Goal: Communication & Community: Answer question/provide support

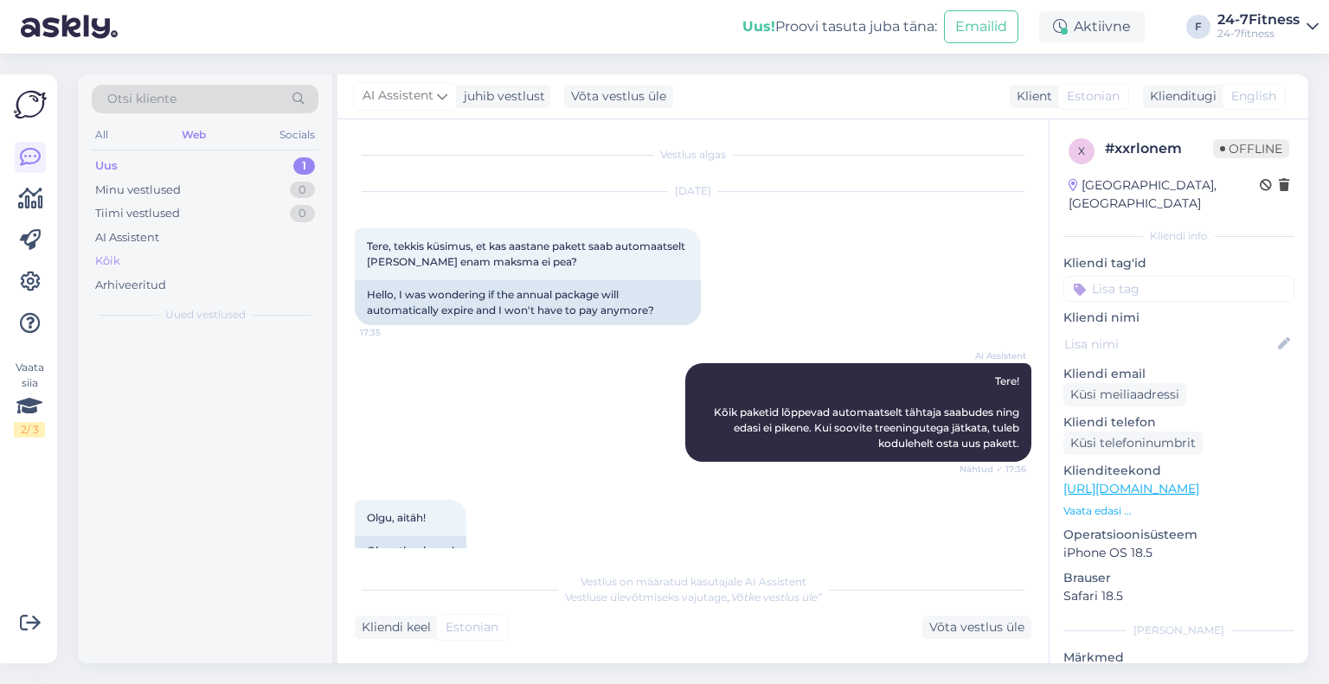
scroll to position [125, 0]
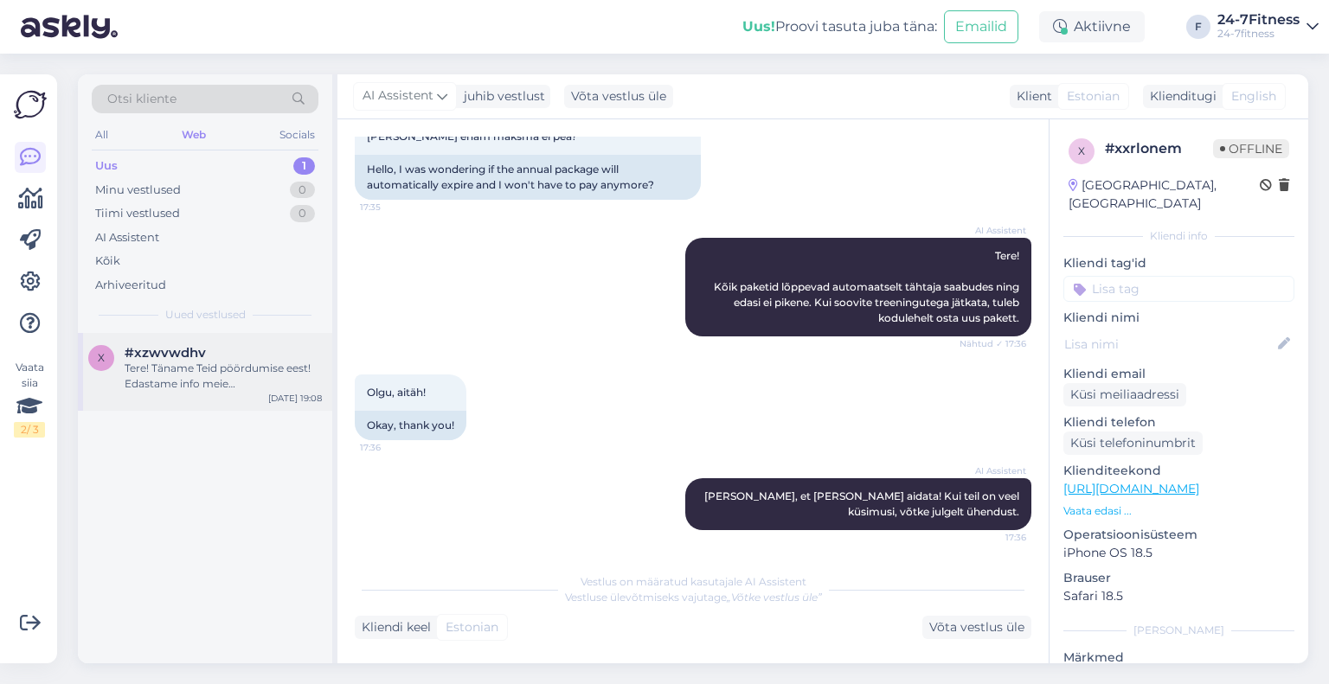
click at [180, 370] on div "Tere! Täname Teid pöördumise eest! Edastame info meie hooldusmeeskonnale, kes s…" at bounding box center [223, 376] width 197 height 31
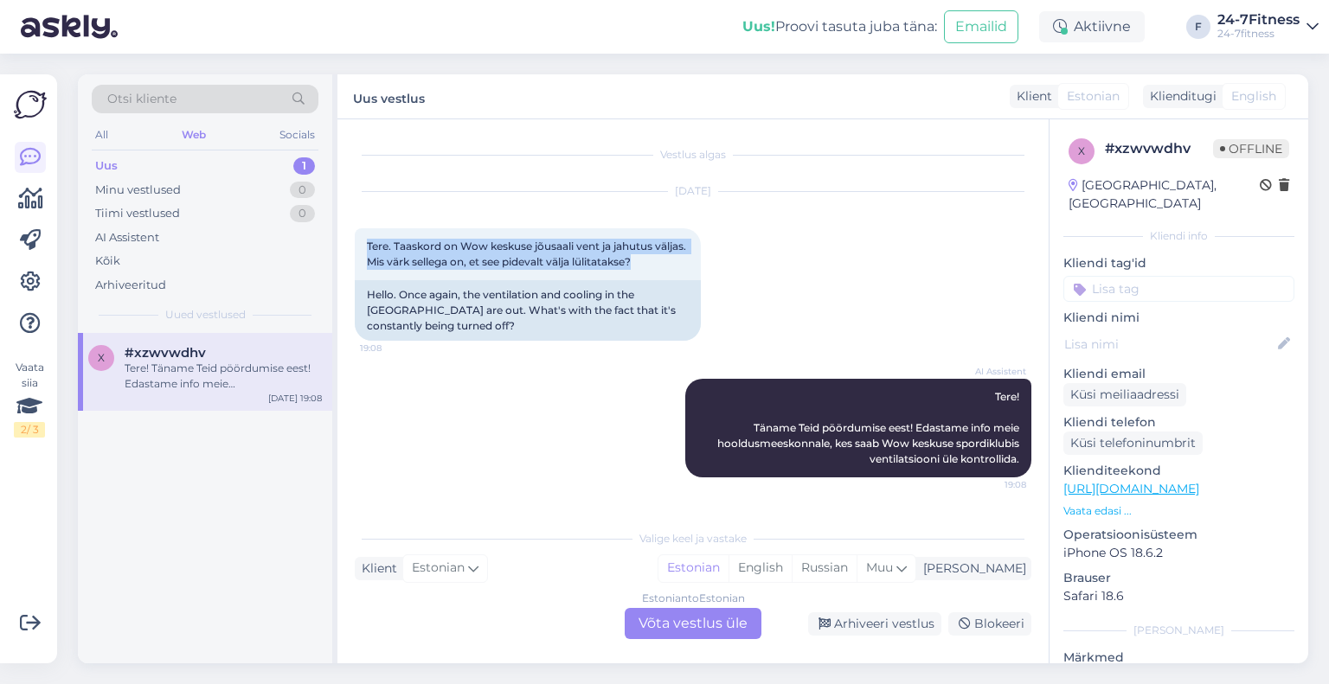
drag, startPoint x: 676, startPoint y: 265, endPoint x: 351, endPoint y: 246, distance: 325.0
click at [351, 246] on div "Vestlus algas [DATE] Tere. Taaskord on Wow keskuse jõusaali vent ja jahutus väl…" at bounding box center [692, 391] width 711 height 544
copy span "Tere. Taaskord on Wow keskuse jõusaali vent ja jahutus väljas. Mis värk sellega…"
click at [870, 629] on div "Arhiveeri vestlus" at bounding box center [874, 624] width 133 height 23
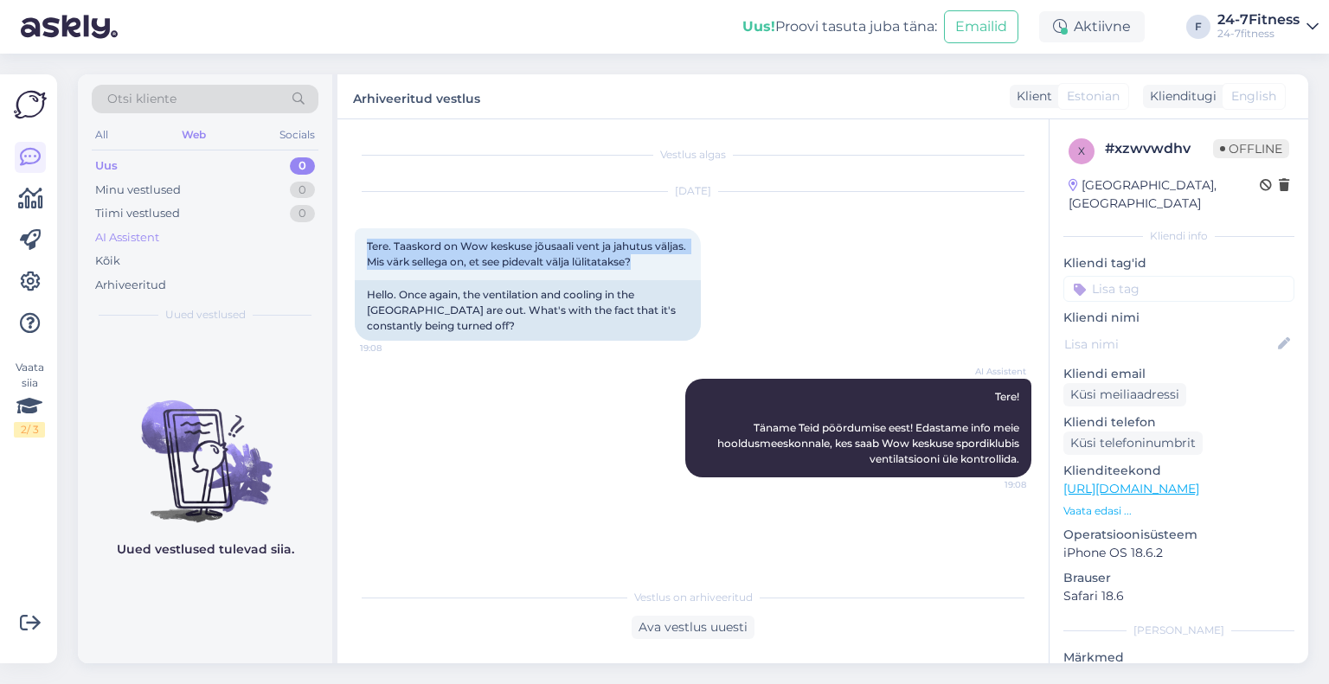
click at [158, 241] on div "AI Assistent" at bounding box center [127, 237] width 64 height 17
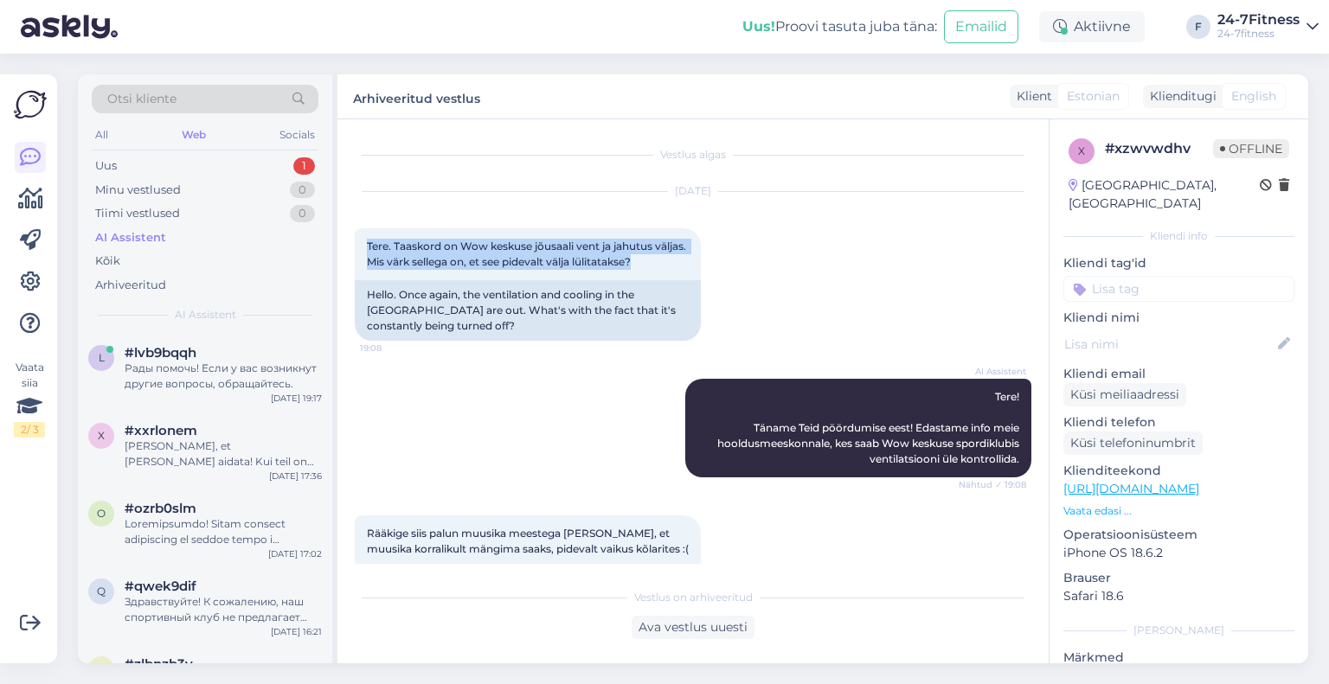
scroll to position [157, 0]
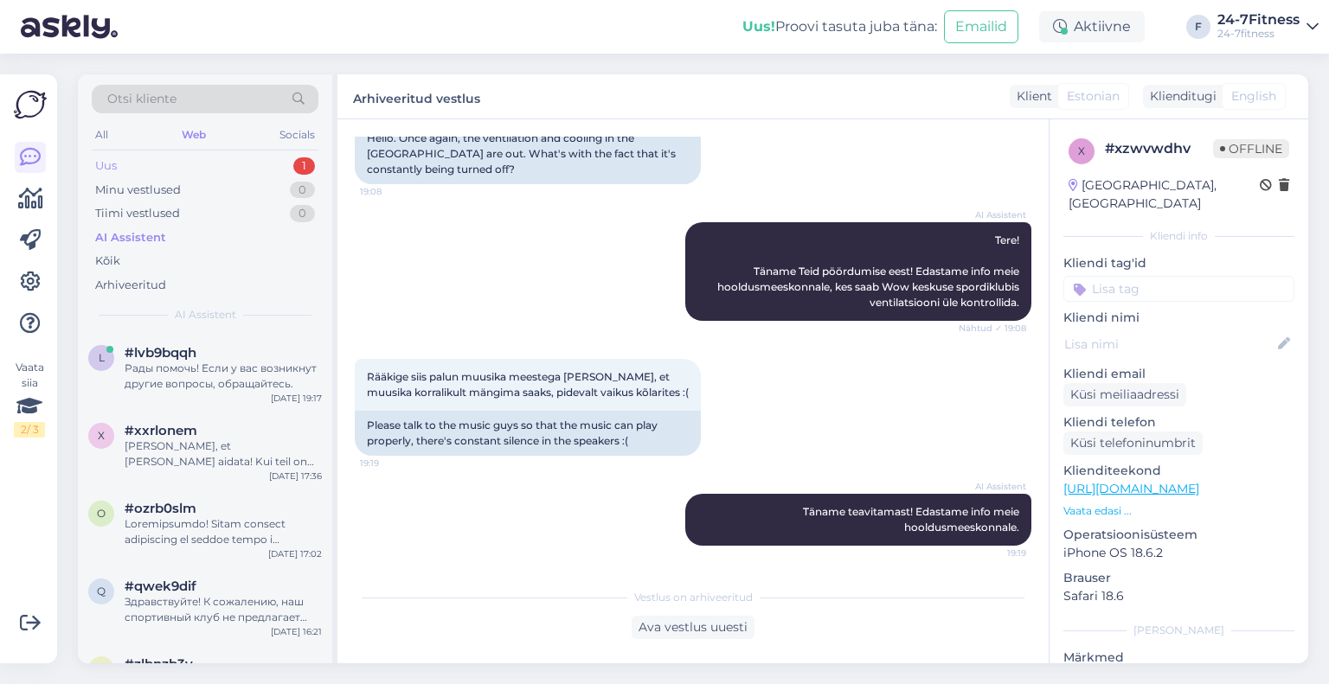
click at [243, 164] on div "Uus 1" at bounding box center [205, 166] width 227 height 24
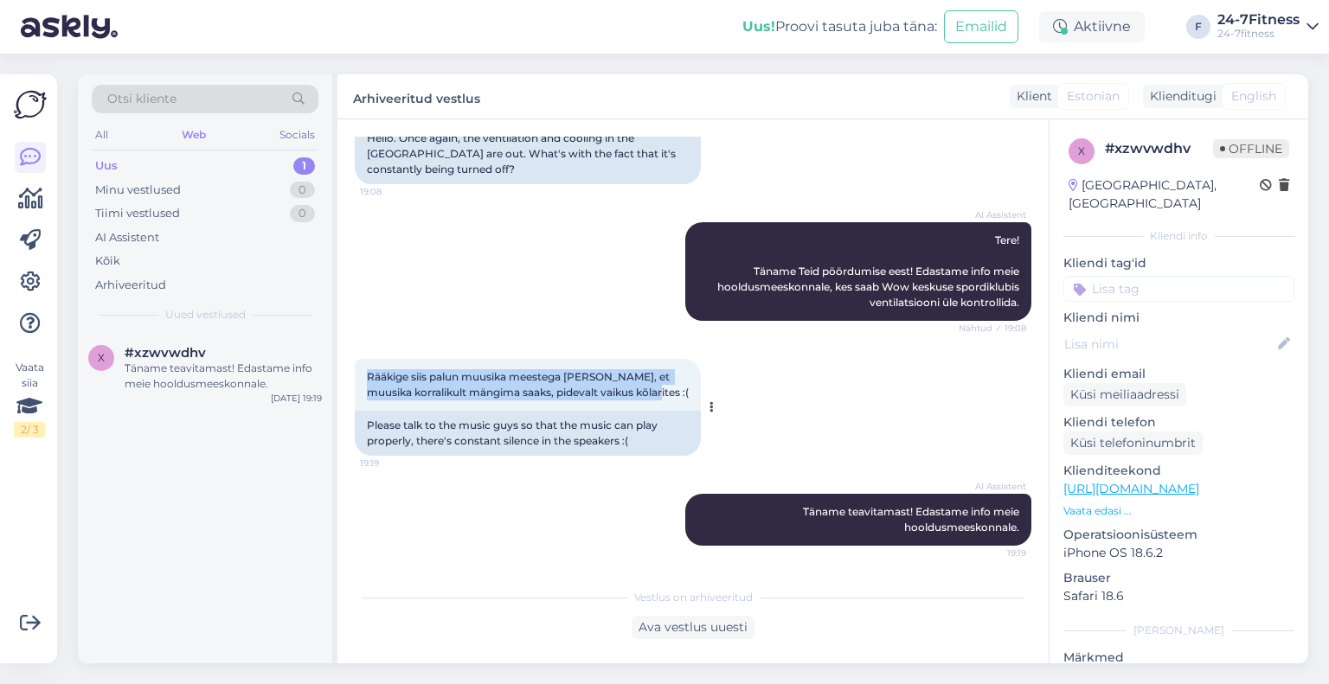
drag, startPoint x: 662, startPoint y: 394, endPoint x: 363, endPoint y: 375, distance: 299.1
click at [363, 375] on div "Rääkige siis palun muusika meestega [PERSON_NAME], et muusika korralikult mängi…" at bounding box center [528, 385] width 346 height 52
copy span "Rääkige siis palun muusika meestega [PERSON_NAME], et muusika korralikult mängi…"
click at [148, 236] on div "AI Assistent" at bounding box center [127, 237] width 64 height 17
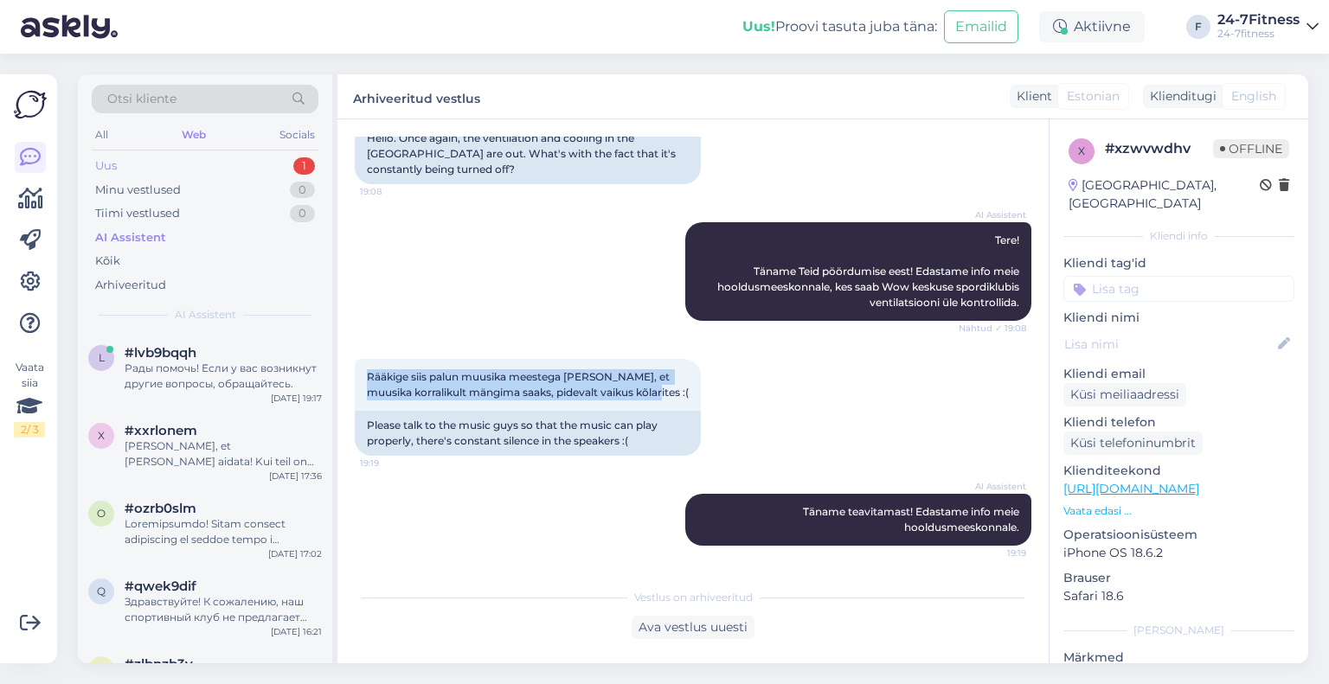
click at [145, 167] on div "Uus 1" at bounding box center [205, 166] width 227 height 24
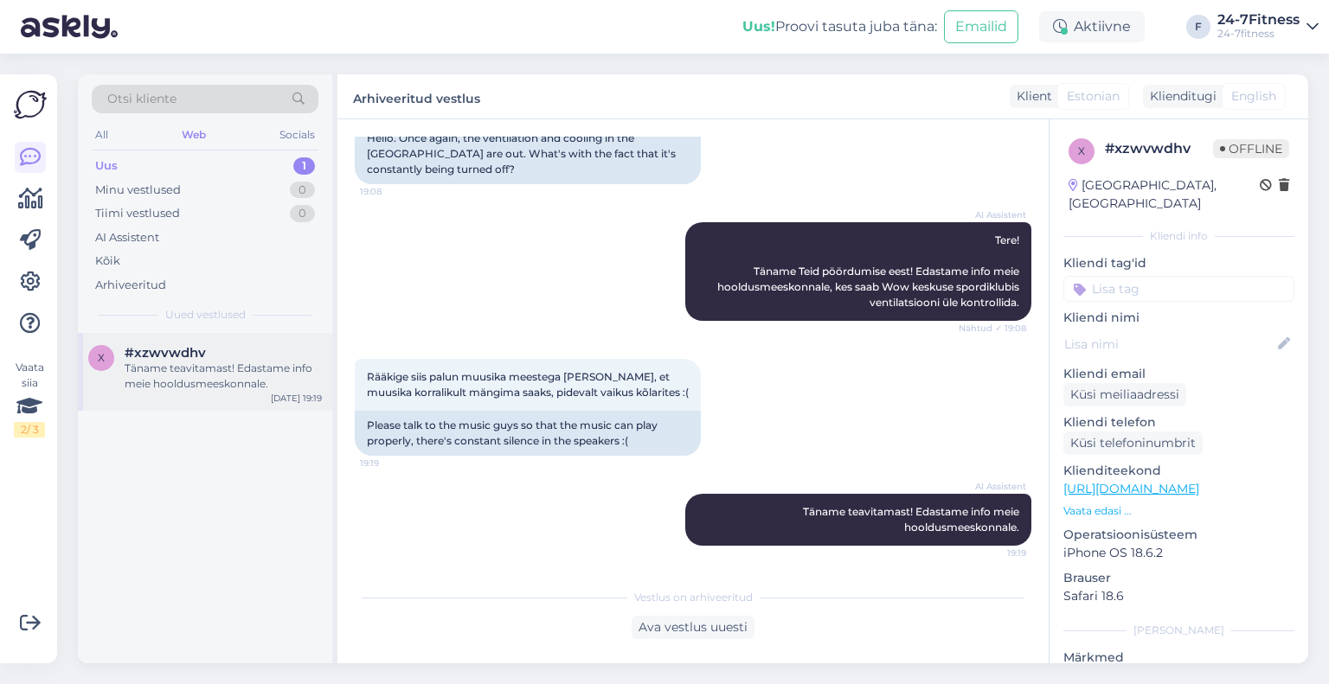
click at [182, 364] on div "Täname teavitamast! Edastame info meie hooldusmeeskonnale." at bounding box center [223, 376] width 197 height 31
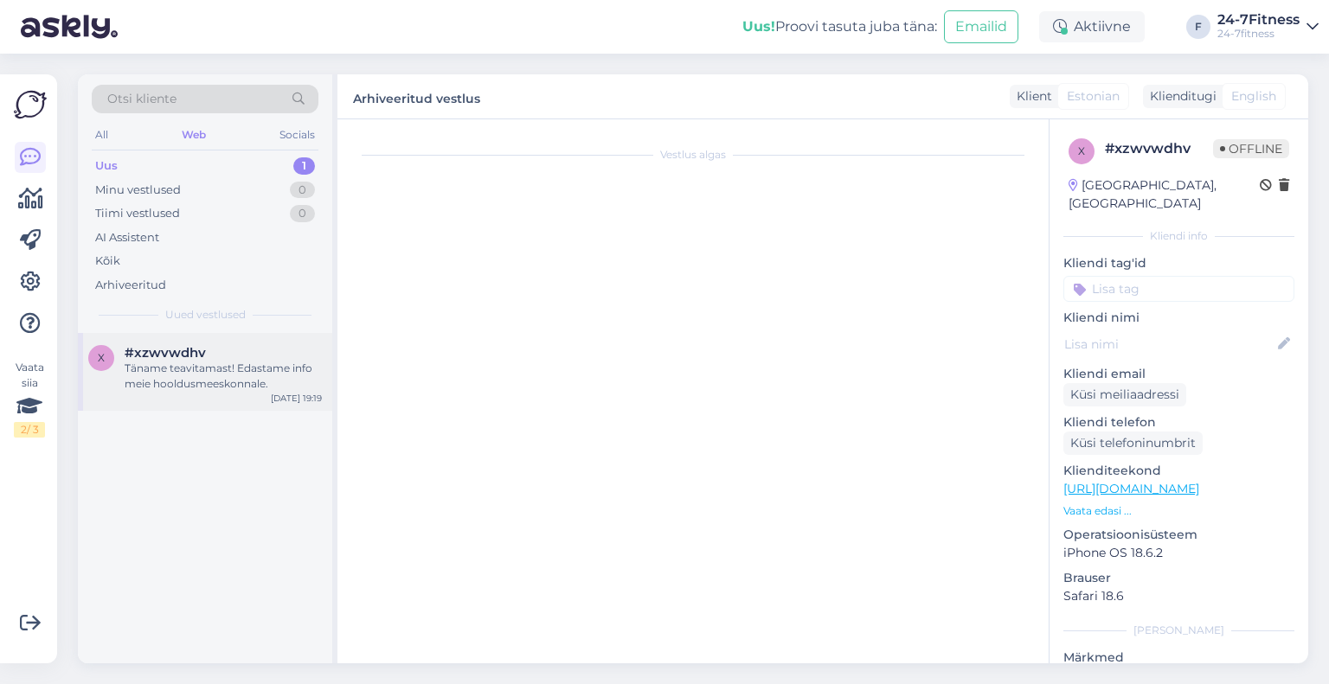
scroll to position [215, 0]
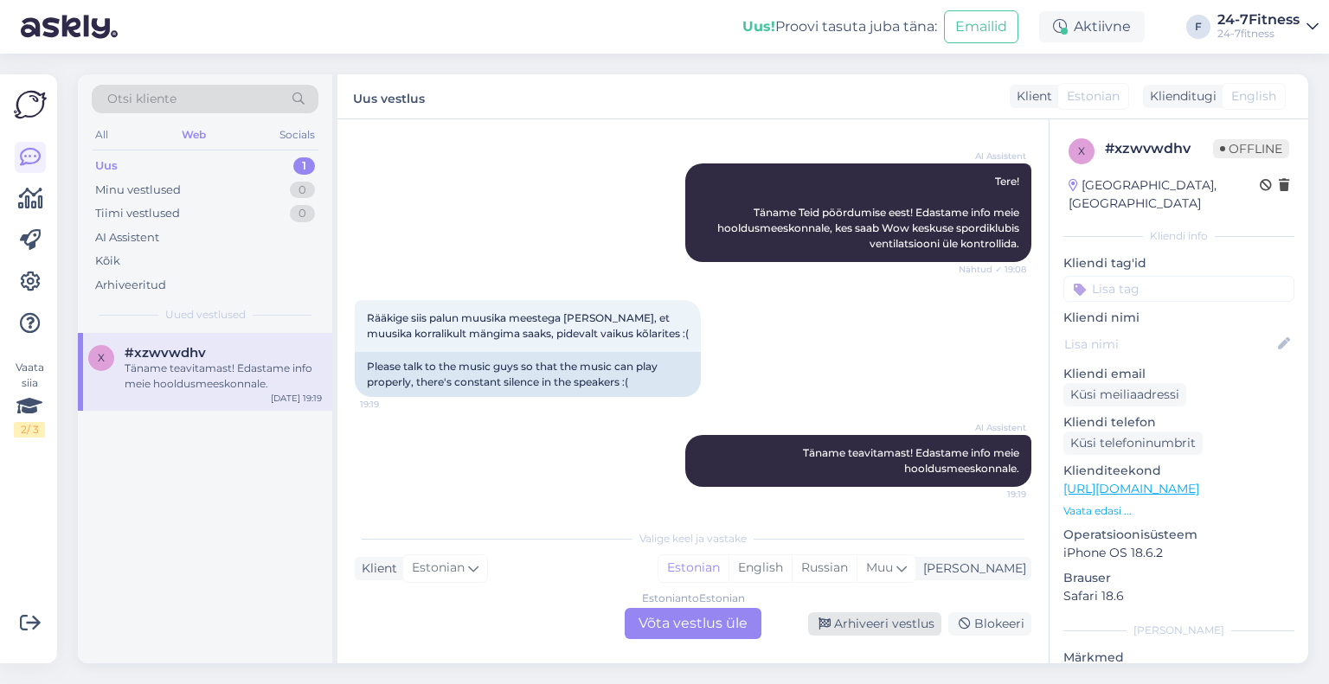
click at [840, 622] on div "Arhiveeri vestlus" at bounding box center [874, 624] width 133 height 23
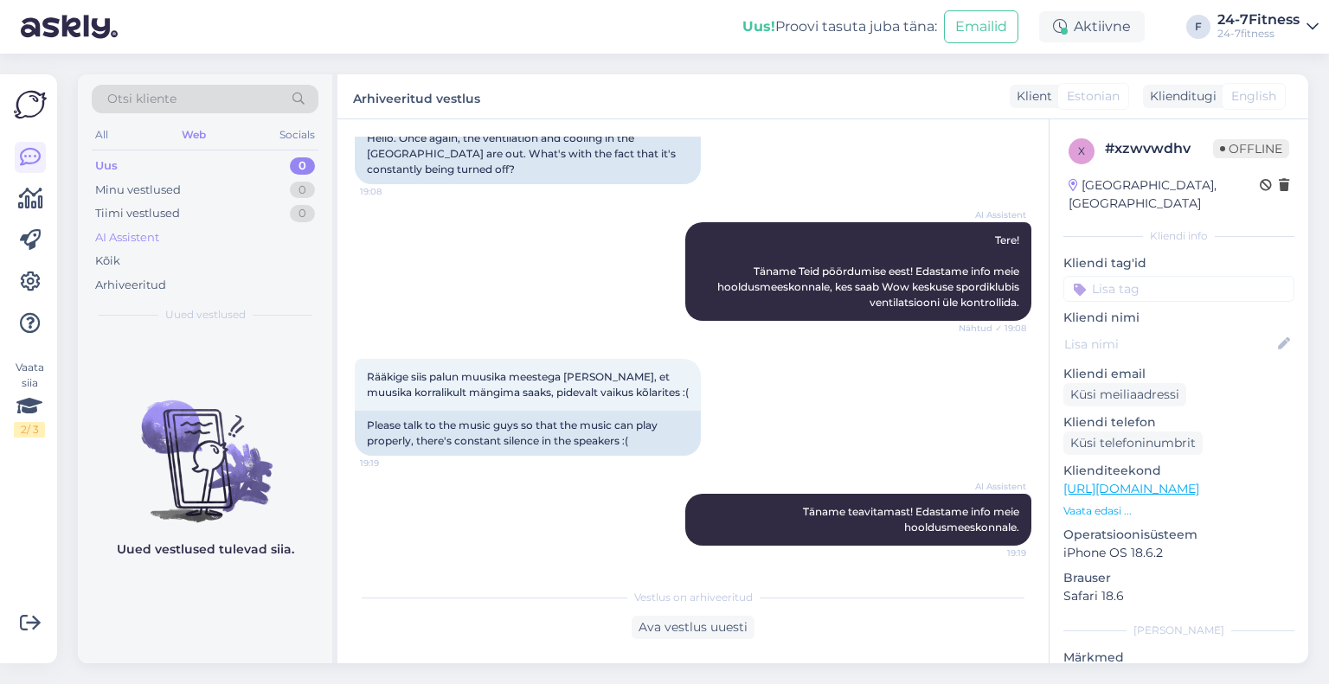
click at [141, 241] on div "AI Assistent" at bounding box center [127, 237] width 64 height 17
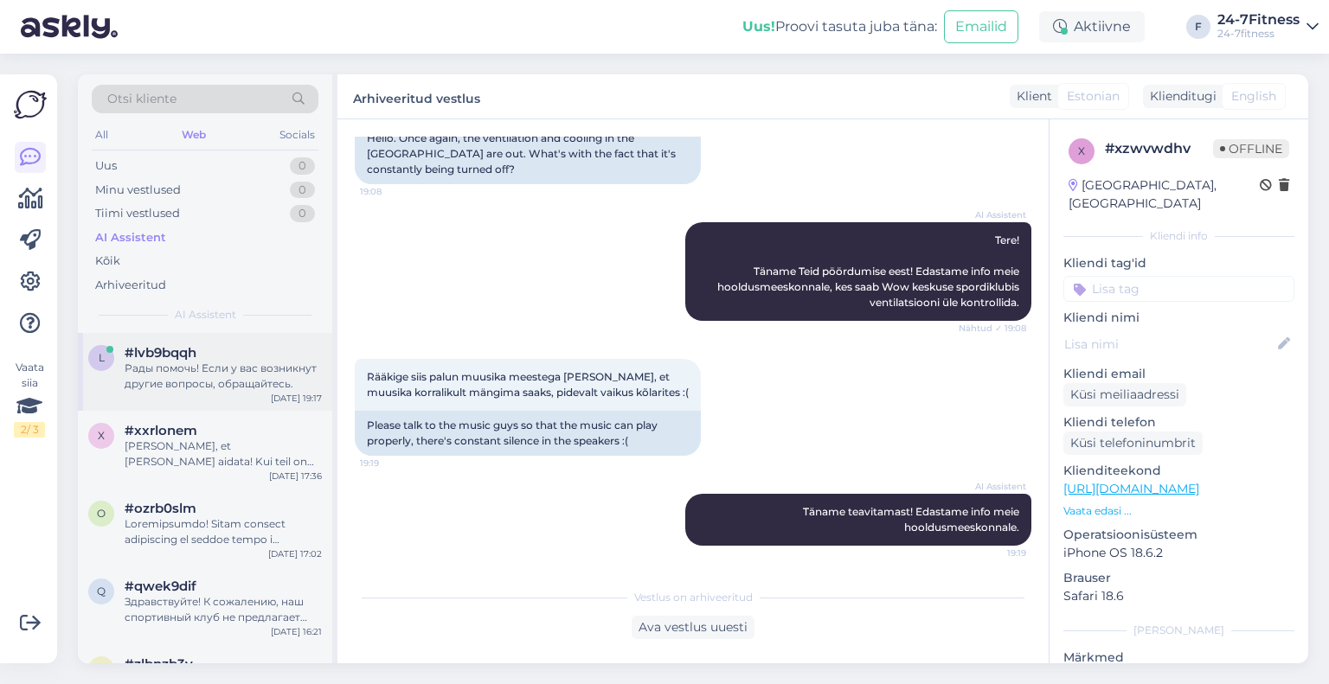
click at [197, 382] on div "Рады помочь! Если у вас возникнут другие вопросы, обращайтесь." at bounding box center [223, 376] width 197 height 31
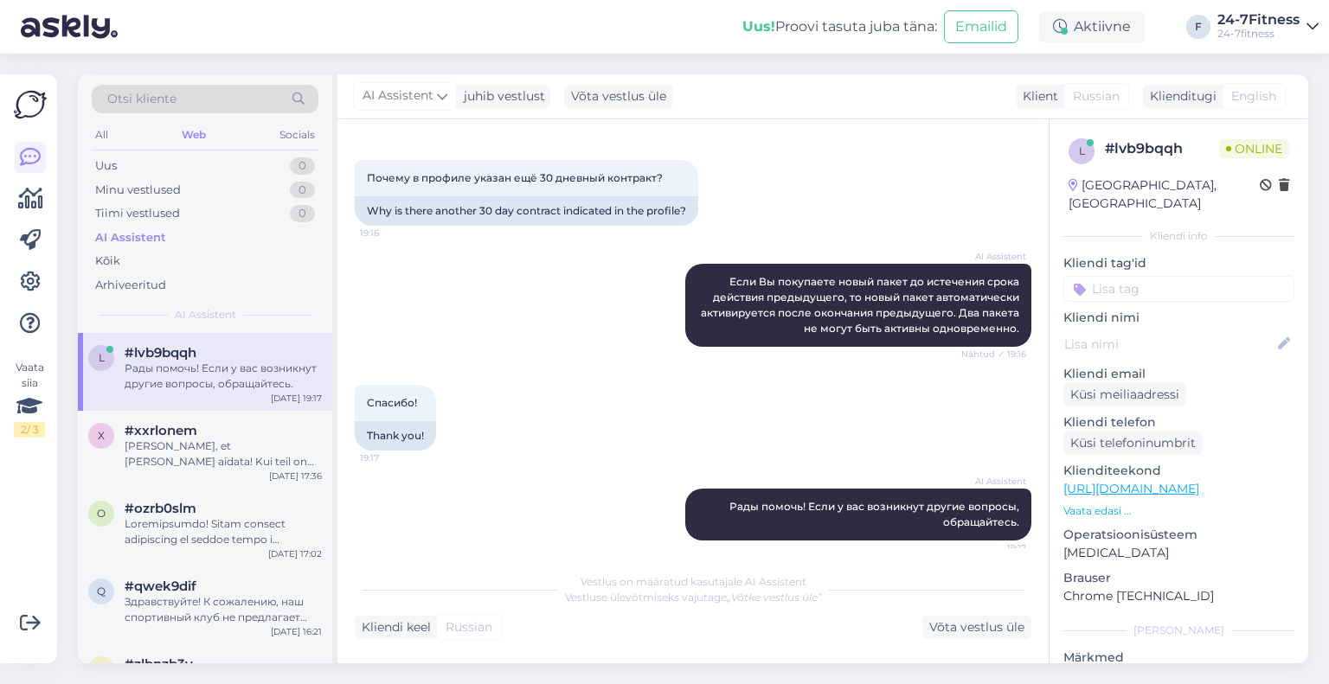
scroll to position [1721, 0]
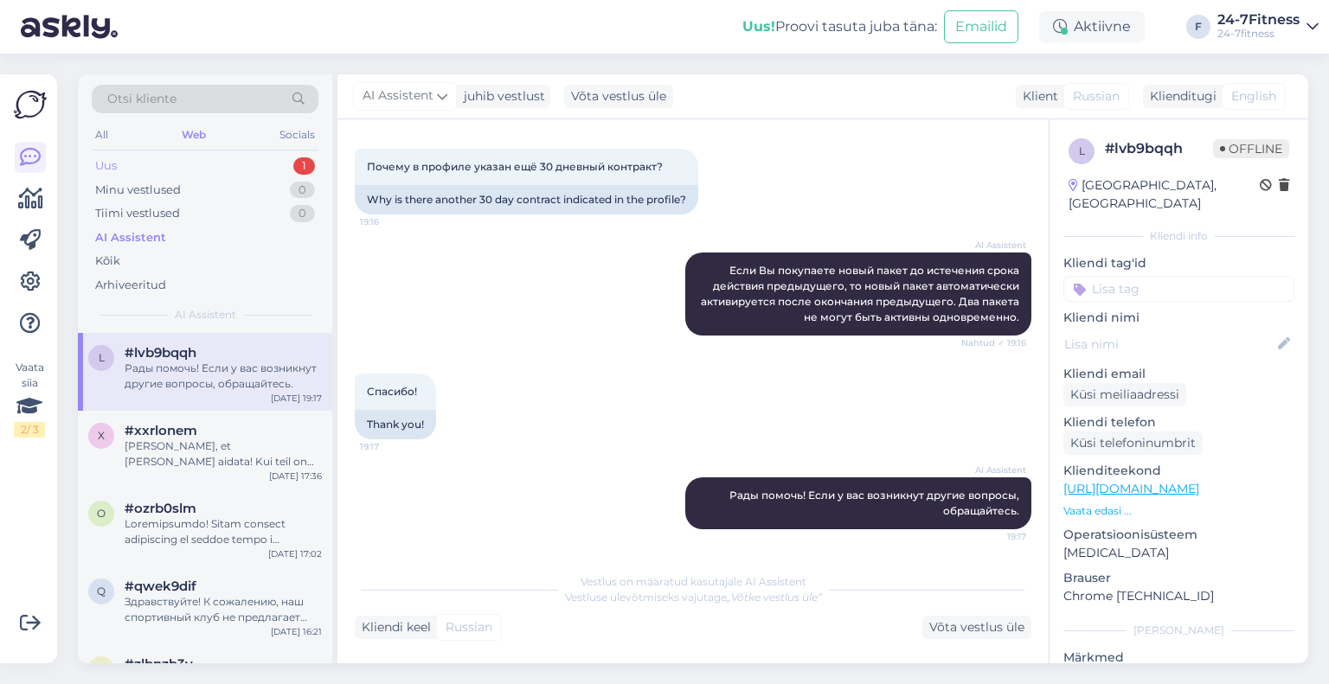
click at [243, 165] on div "Uus 1" at bounding box center [205, 166] width 227 height 24
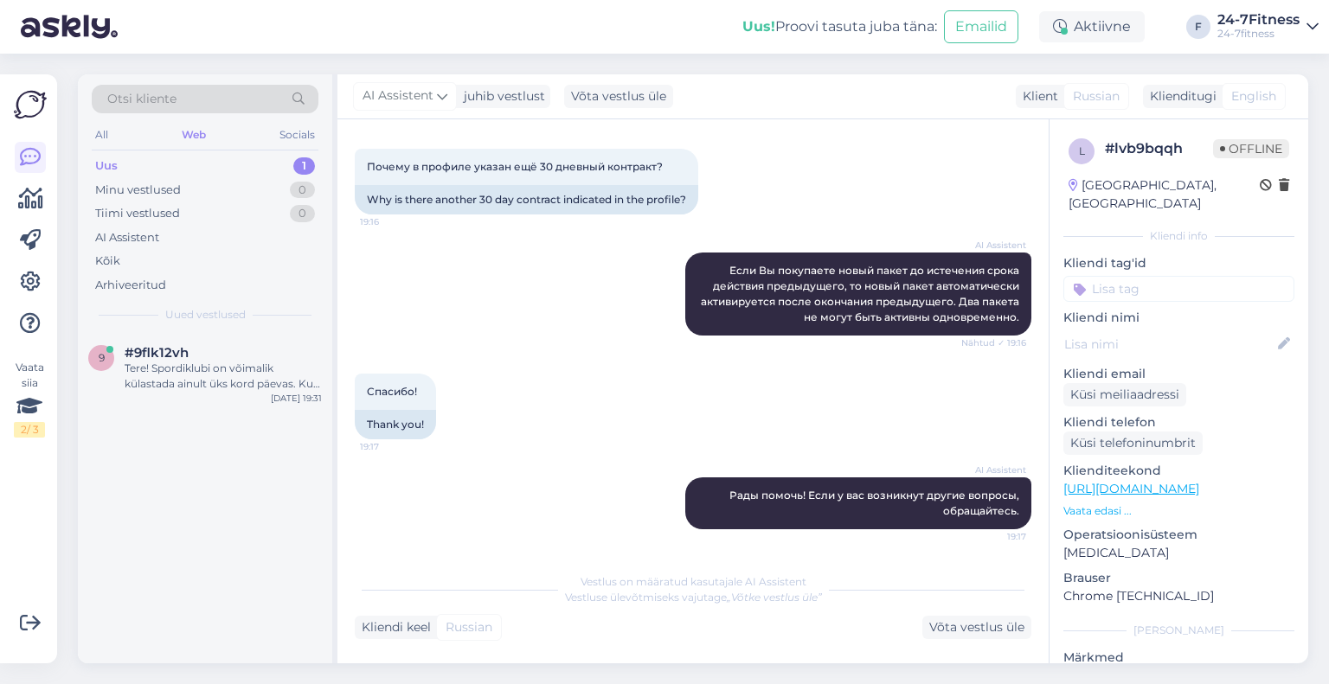
click at [253, 422] on div "9 #9flk12vh Tere! Spordiklubi on võimalik külastada ainult üks kord päevas. Kui…" at bounding box center [205, 498] width 254 height 331
click at [247, 390] on div "Tere! Spordiklubi on võimalik külastada ainult üks kord päevas. Kui vajutasite …" at bounding box center [223, 376] width 197 height 31
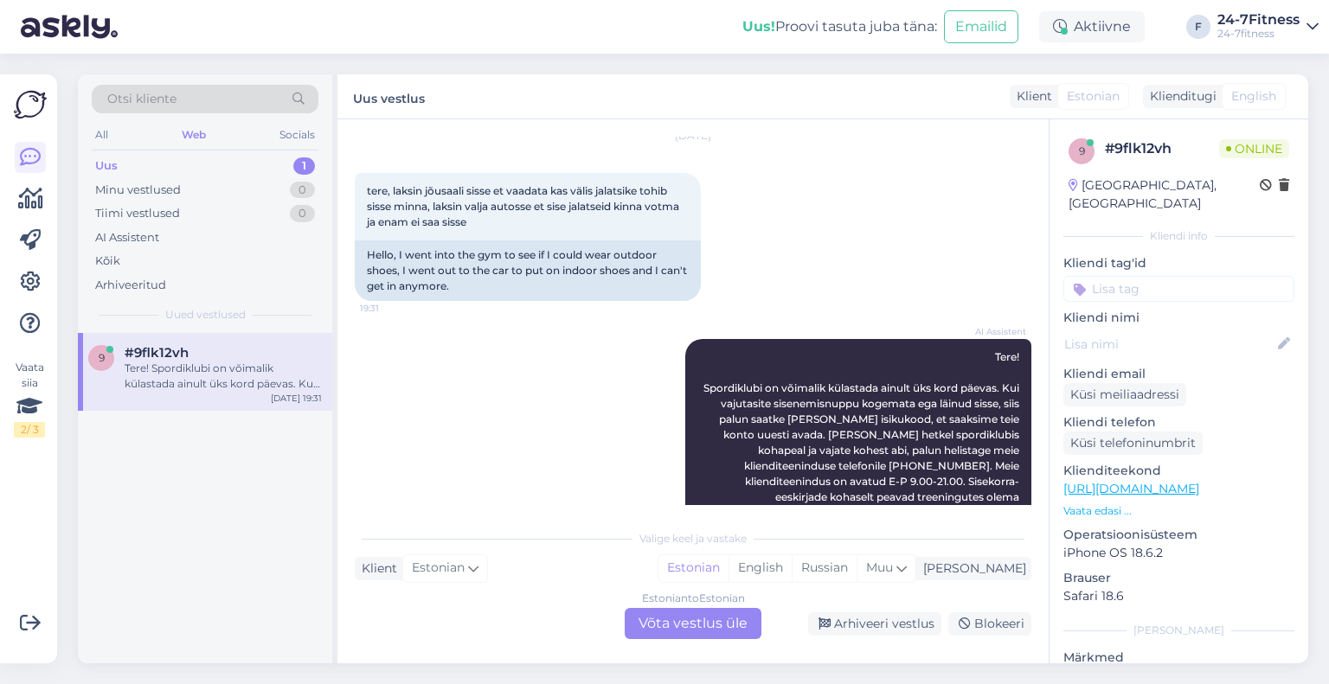
scroll to position [84, 0]
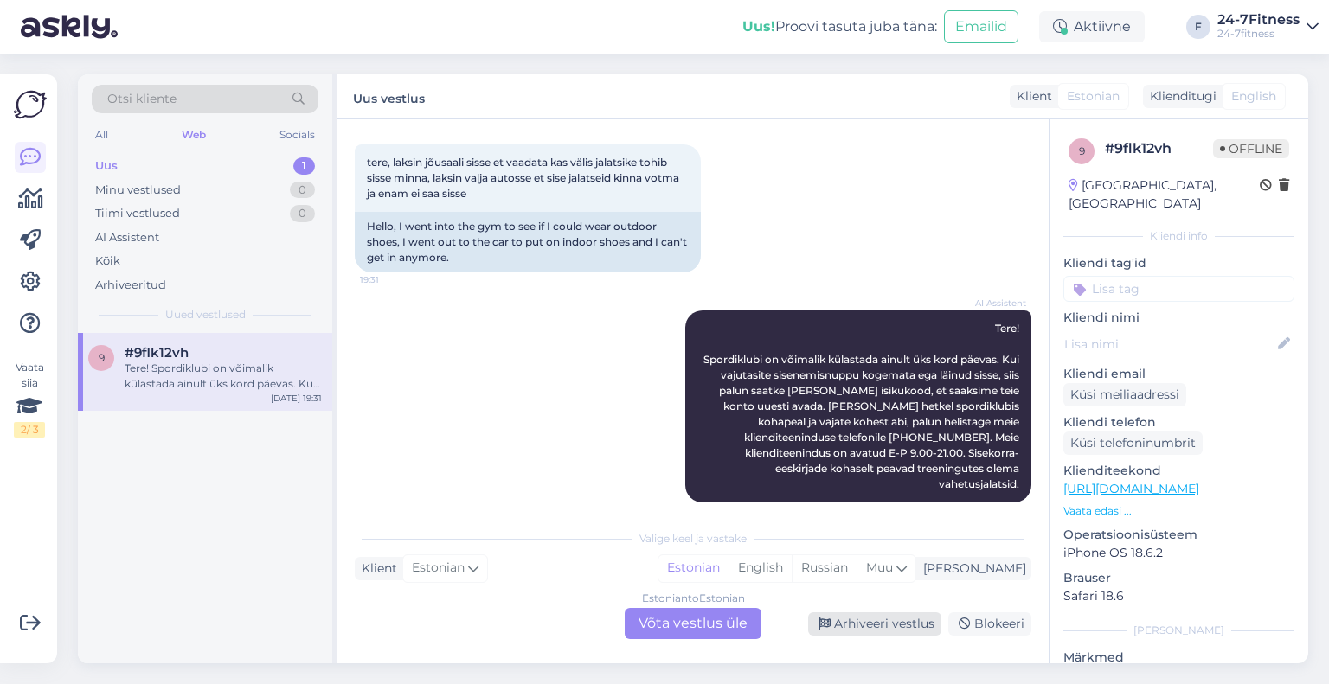
click at [851, 625] on div "Arhiveeri vestlus" at bounding box center [874, 624] width 133 height 23
click at [884, 623] on div "Arhiveeri vestlus" at bounding box center [874, 624] width 133 height 23
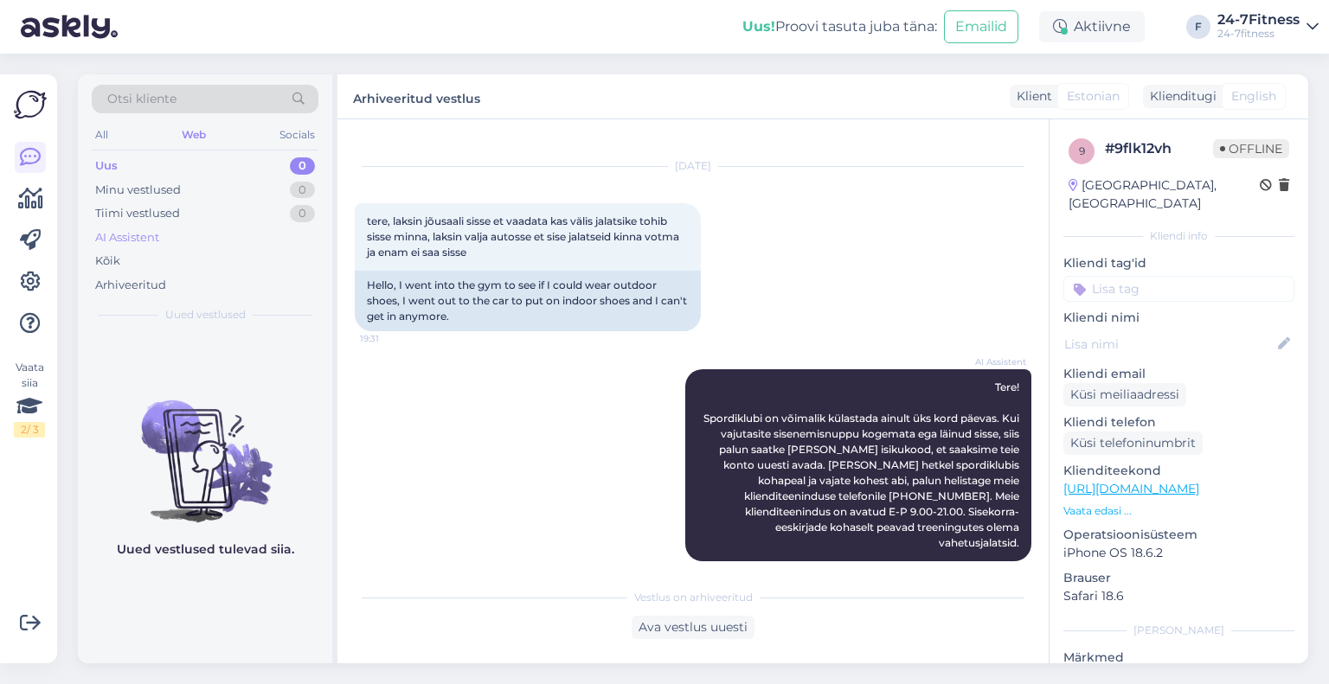
click at [149, 240] on div "AI Assistent" at bounding box center [127, 237] width 64 height 17
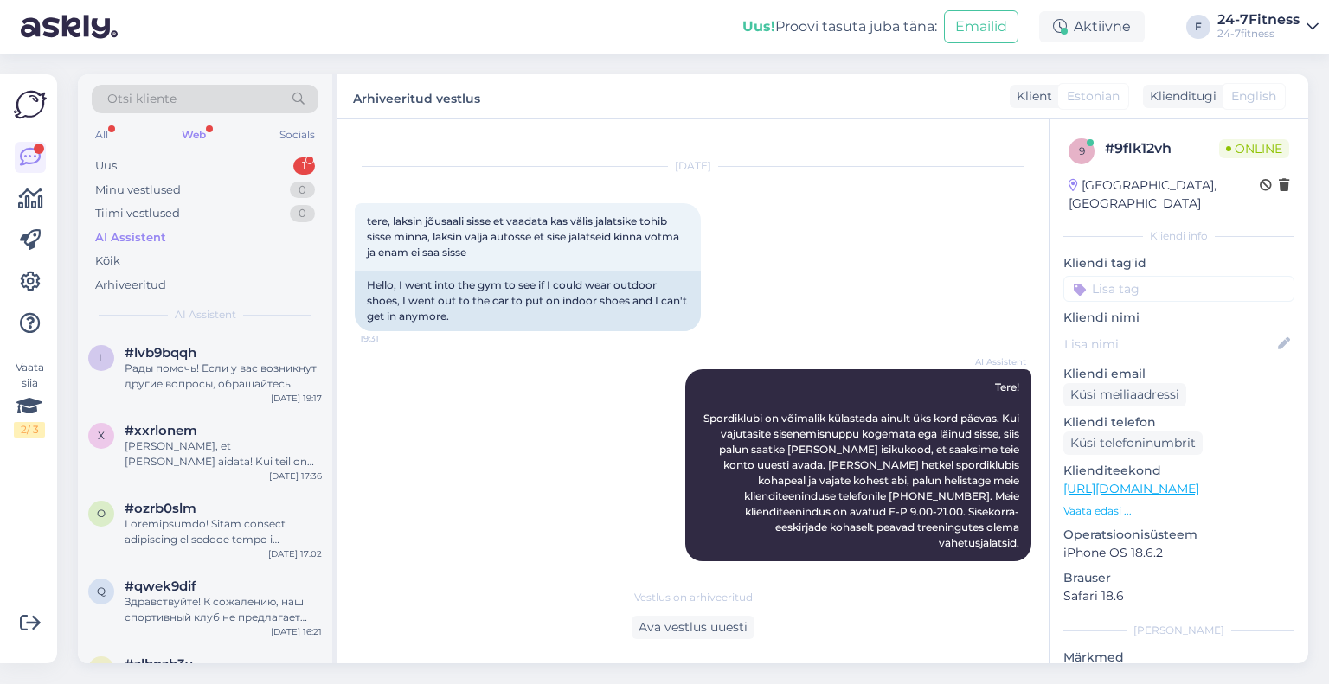
scroll to position [474, 0]
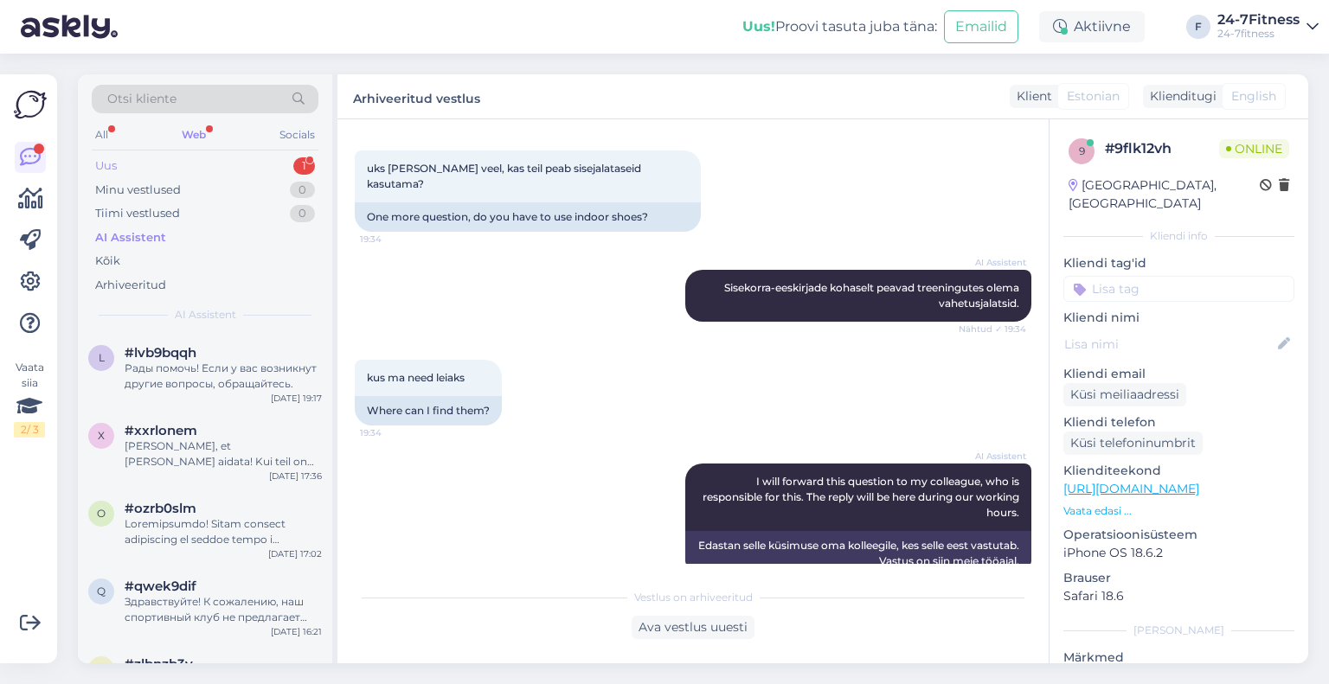
click at [262, 167] on div "Uus 1" at bounding box center [205, 166] width 227 height 24
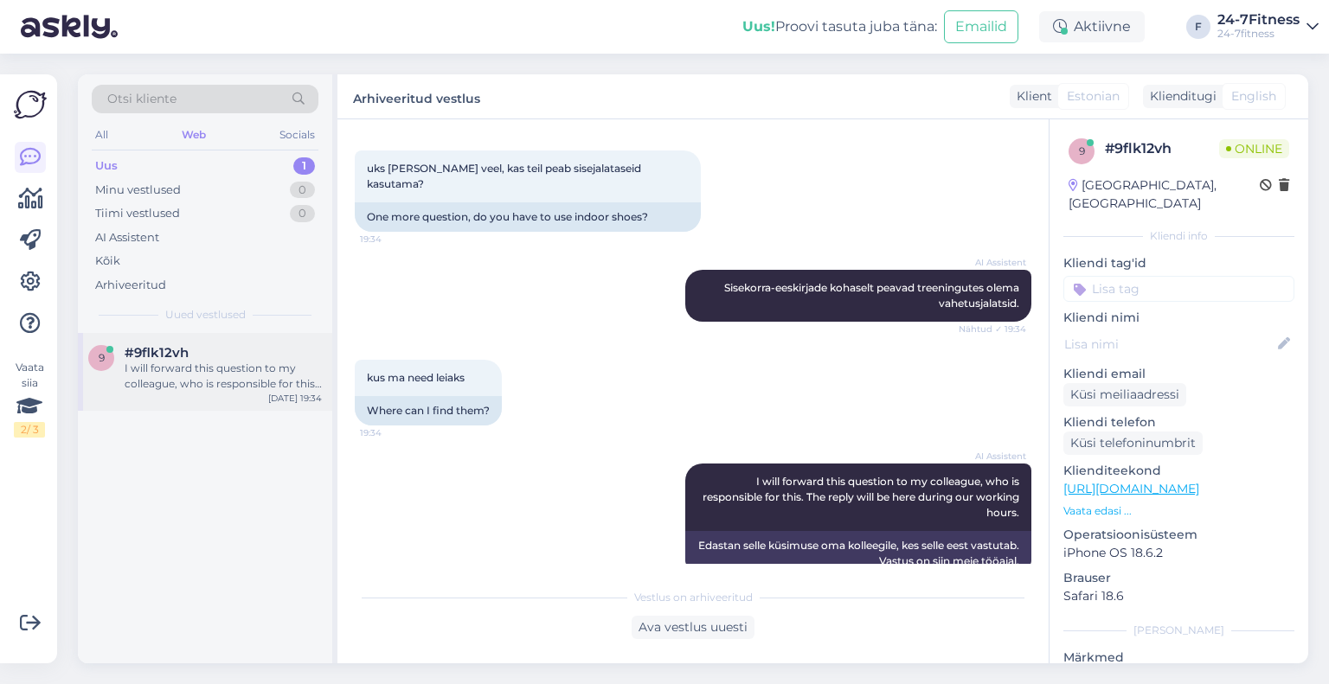
click at [177, 382] on div "I will forward this question to my colleague, who is responsible for this. The …" at bounding box center [223, 376] width 197 height 31
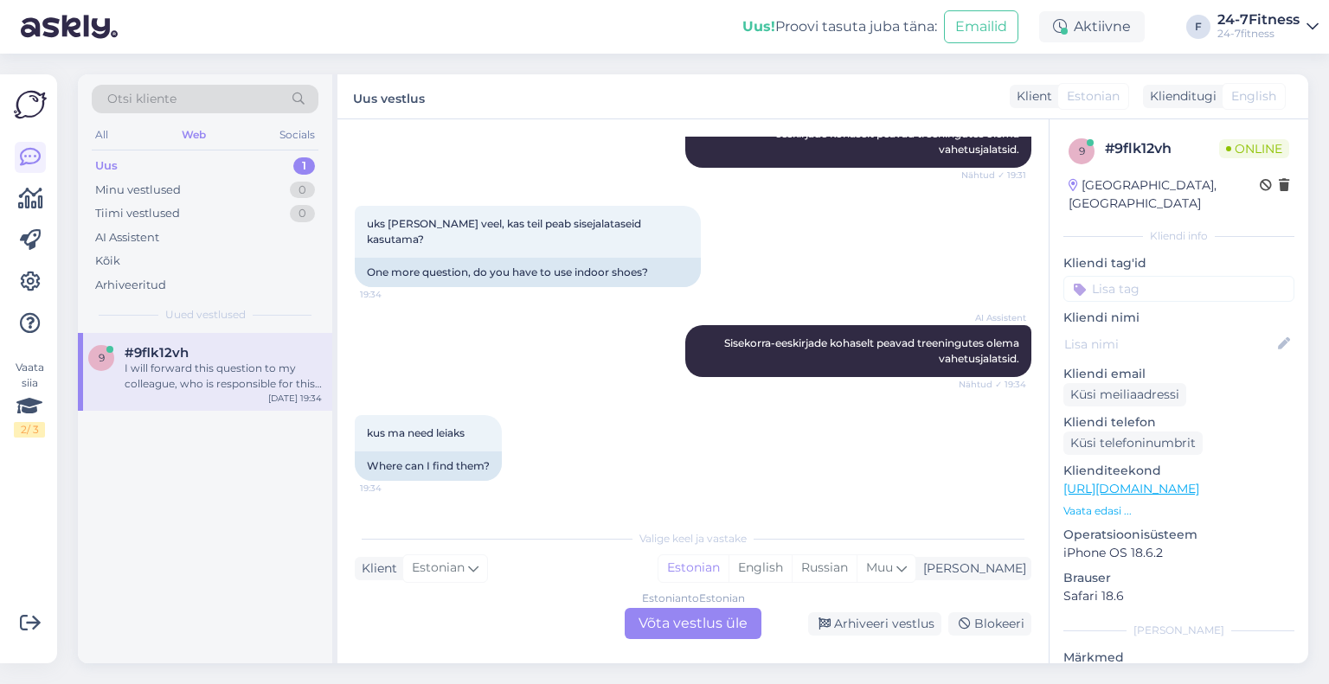
scroll to position [446, 0]
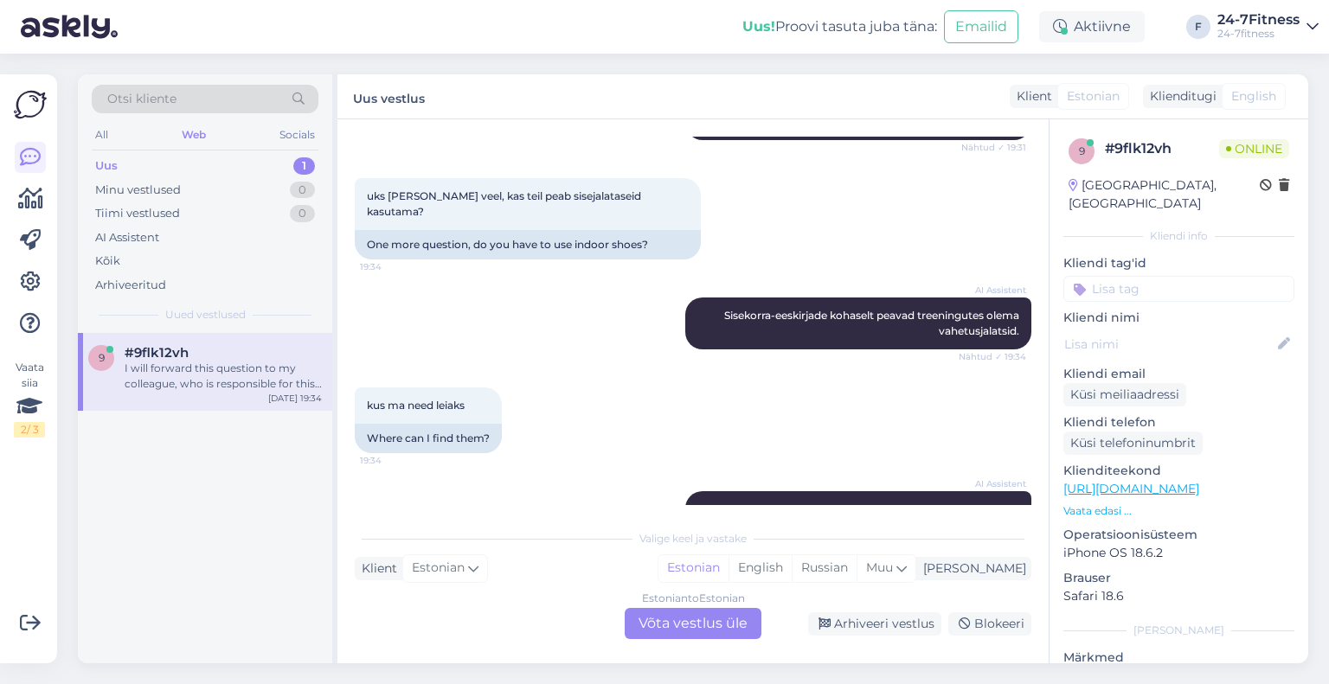
click at [399, 279] on div "AI Assistent [PERSON_NAME]-eeskirjade kohaselt peavad treeningutes olema vahetu…" at bounding box center [693, 324] width 677 height 90
click at [697, 628] on div "Estonian to Estonian Võta vestlus üle" at bounding box center [693, 623] width 137 height 31
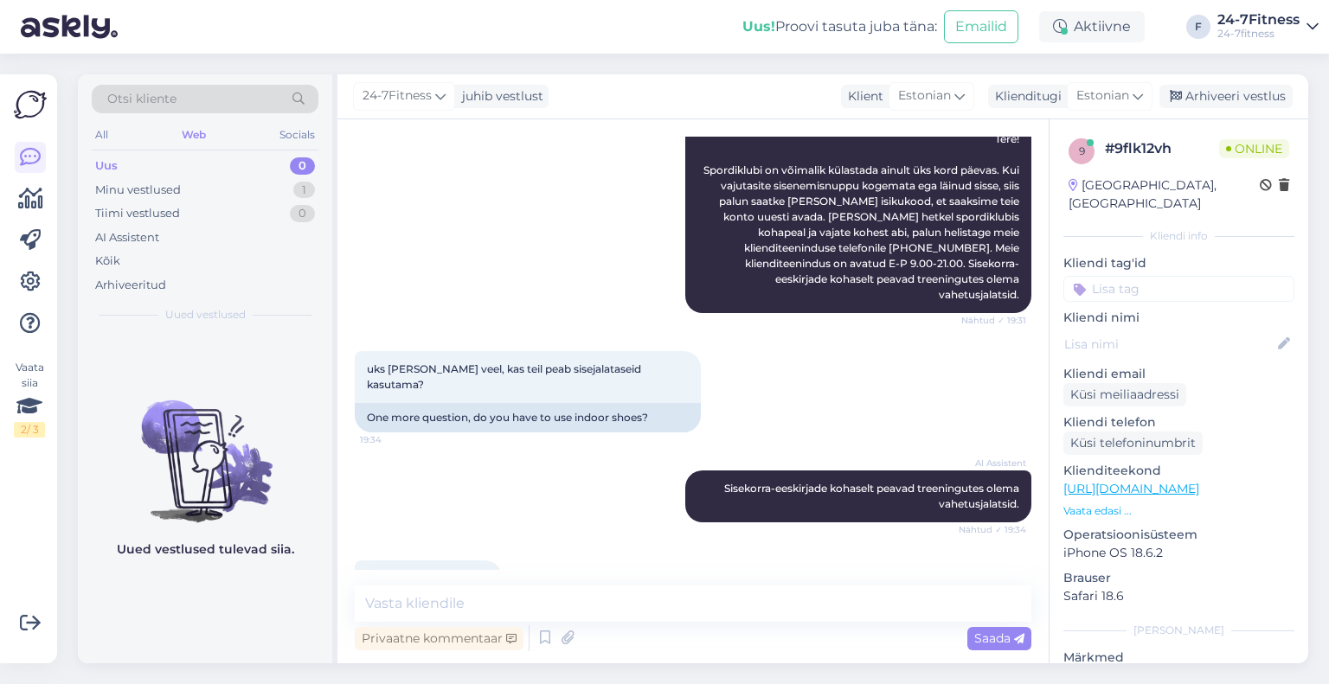
scroll to position [467, 0]
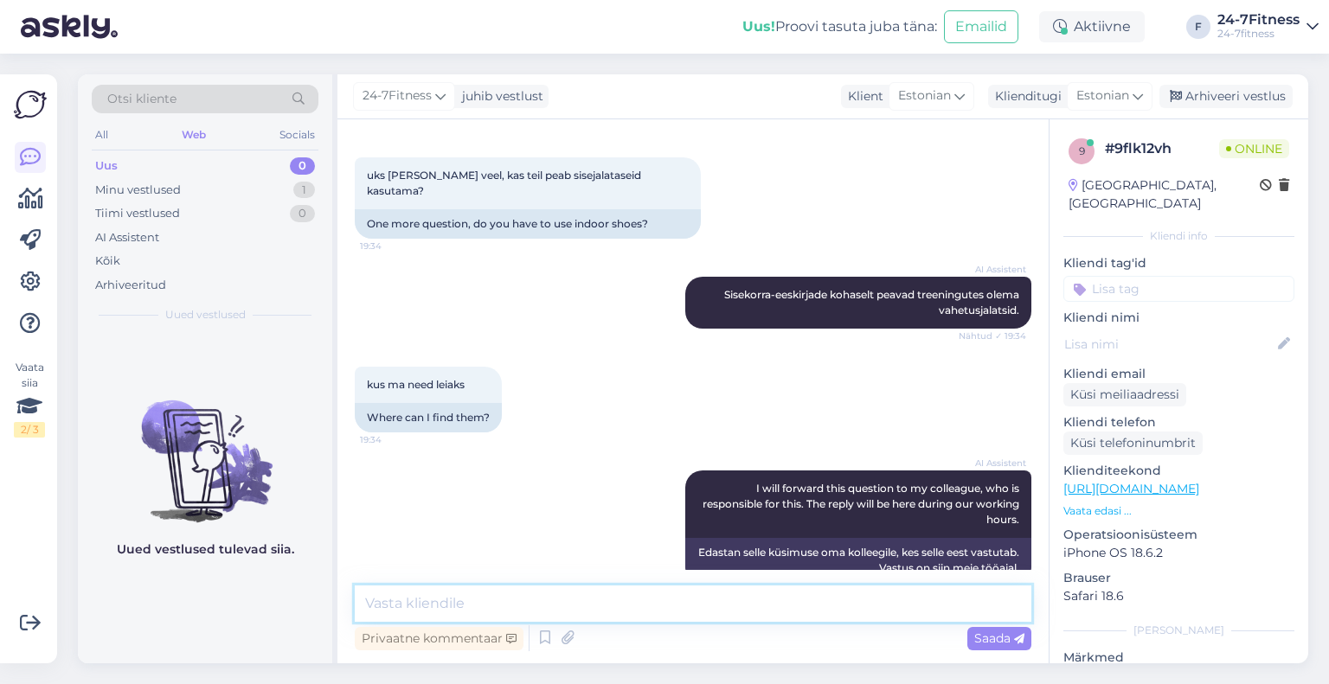
click at [645, 612] on textarea at bounding box center [693, 604] width 677 height 36
paste textarea "[URL][DOMAIN_NAME]"
click at [650, 608] on textarea "Sisekorra eeskirjad leiate meie kodulehel:[URL][DOMAIN_NAME]" at bounding box center [693, 604] width 677 height 36
click at [998, 602] on textarea "Sisekorra eeskirjad leiate meie kodulehel: [URL][DOMAIN_NAME]" at bounding box center [693, 604] width 677 height 36
type textarea "Sisekorra eeskirjad leiate meie kodulehel: [URL][DOMAIN_NAME]."
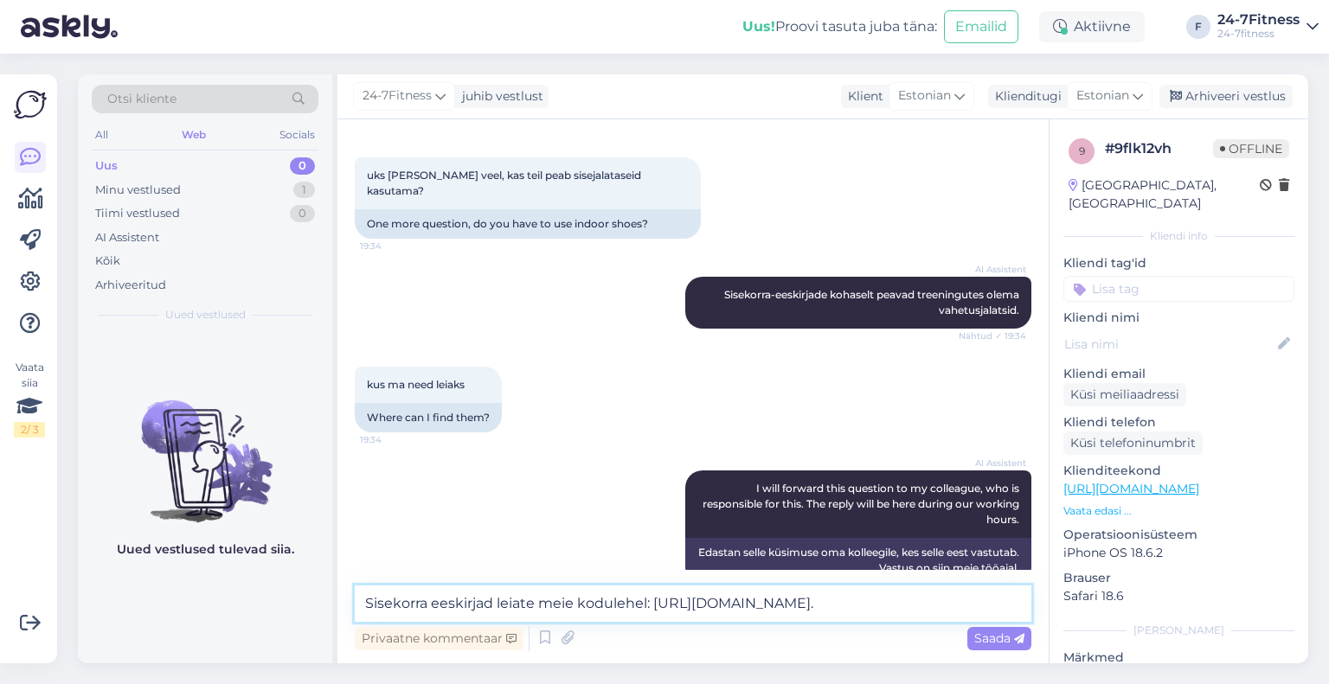
click at [552, 615] on textarea "Sisekorra eeskirjad leiate meie kodulehel: [URL][DOMAIN_NAME]." at bounding box center [693, 604] width 677 height 36
click at [588, 621] on textarea "Sisekorra eeskirjad leiate meie kodulehel: [URL][DOMAIN_NAME]." at bounding box center [693, 604] width 677 height 36
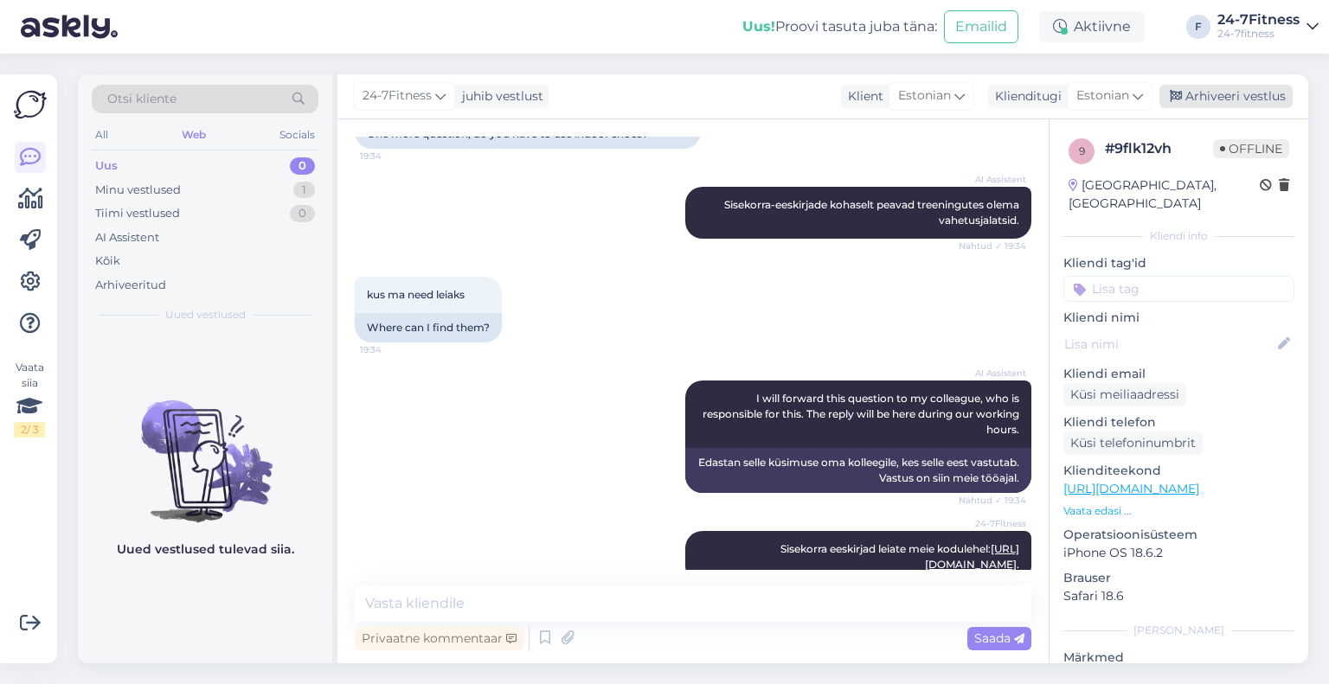
click at [1211, 98] on div "Arhiveeri vestlus" at bounding box center [1225, 96] width 133 height 23
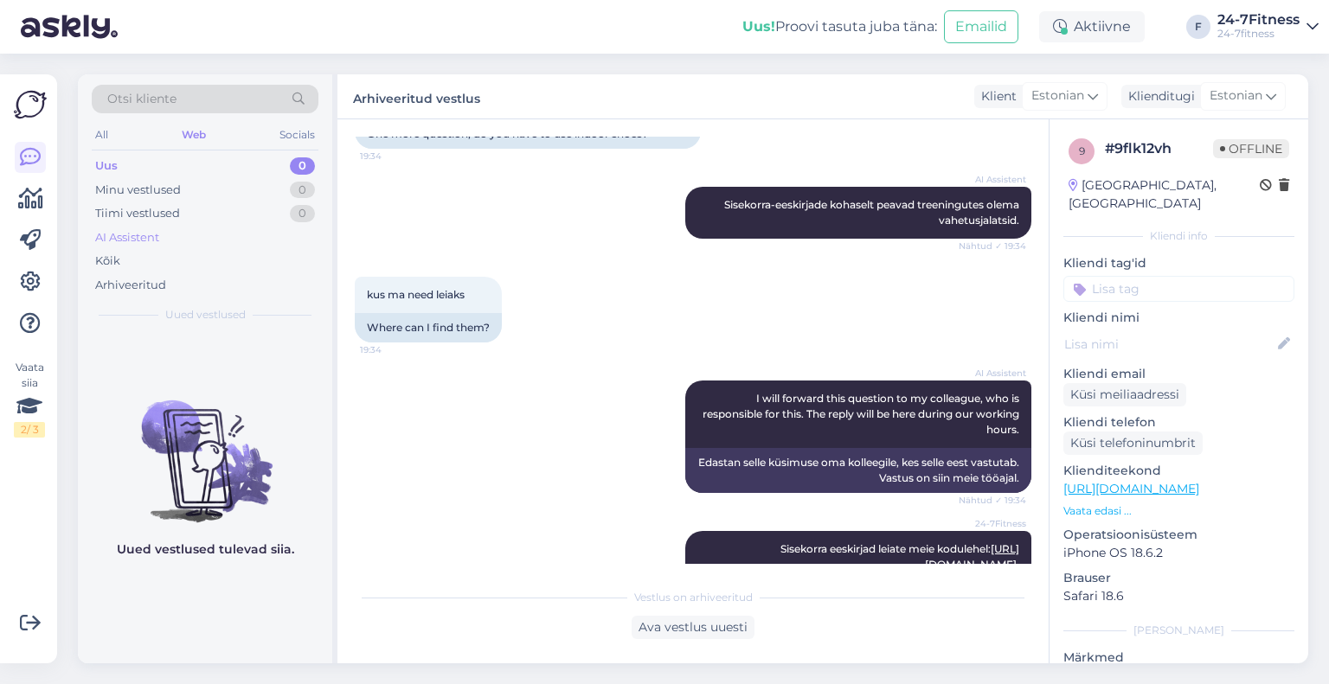
click at [149, 241] on div "AI Assistent" at bounding box center [127, 237] width 64 height 17
